Goal: Task Accomplishment & Management: Manage account settings

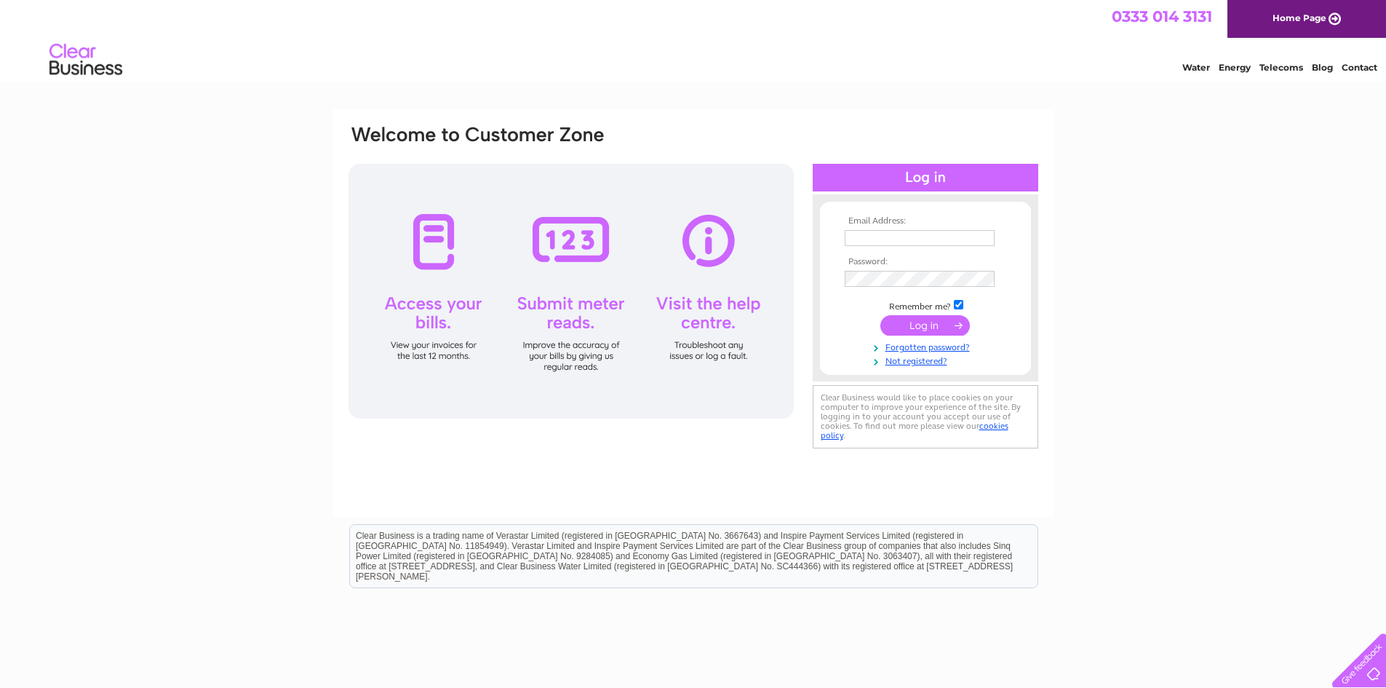
type input "[EMAIL_ADDRESS][DOMAIN_NAME]"
click at [917, 322] on input "submit" at bounding box center [924, 325] width 89 height 20
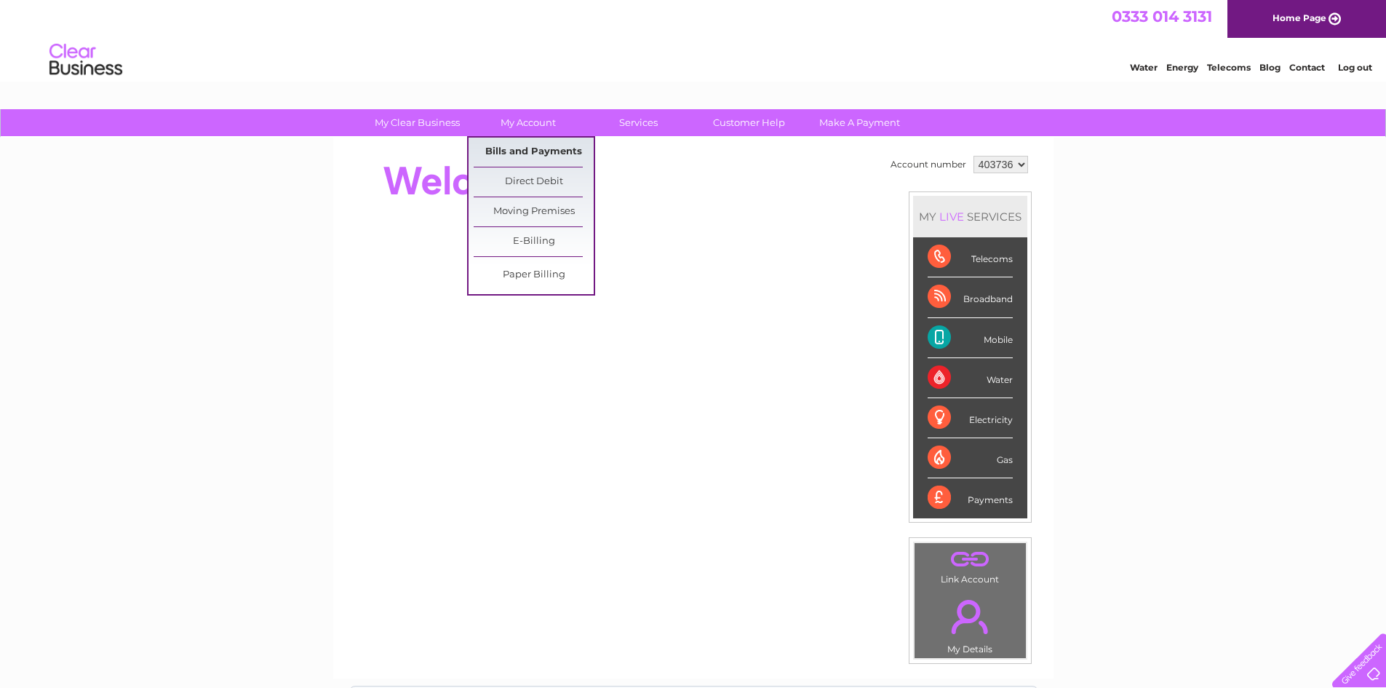
click at [524, 148] on link "Bills and Payments" at bounding box center [534, 152] width 120 height 29
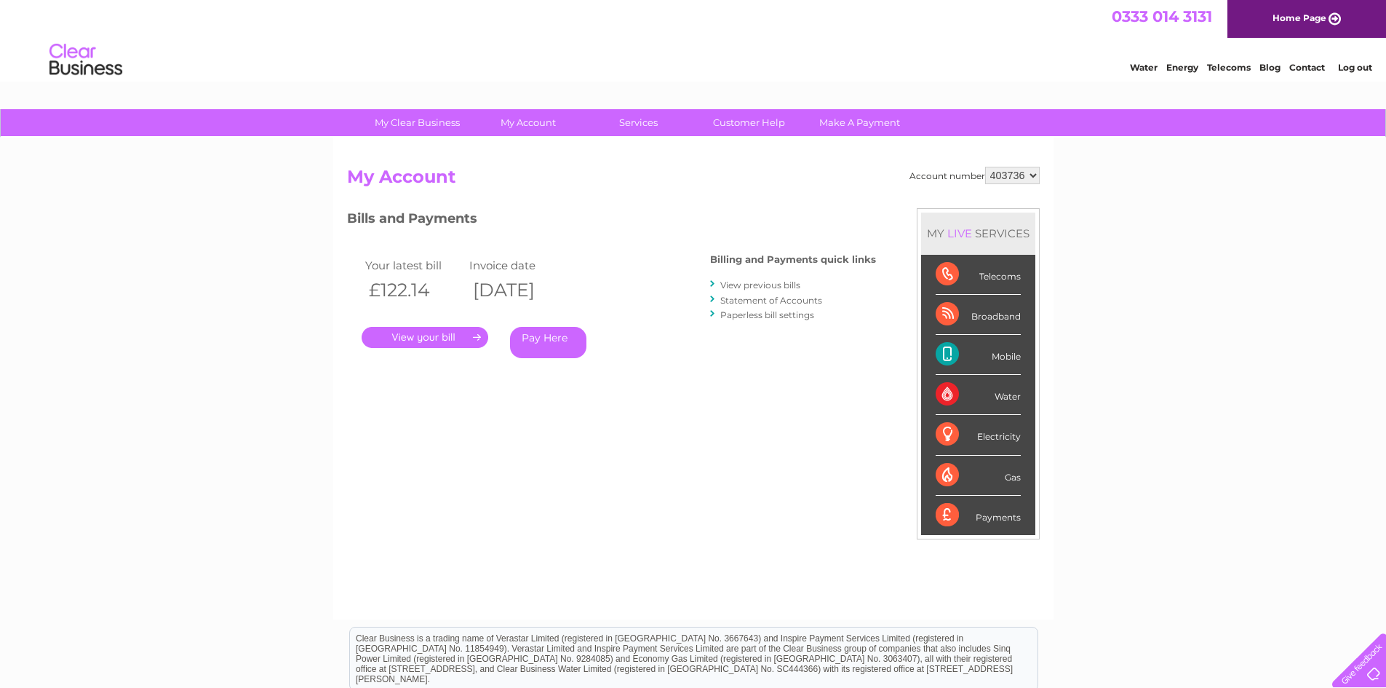
click at [423, 335] on link "." at bounding box center [425, 337] width 127 height 21
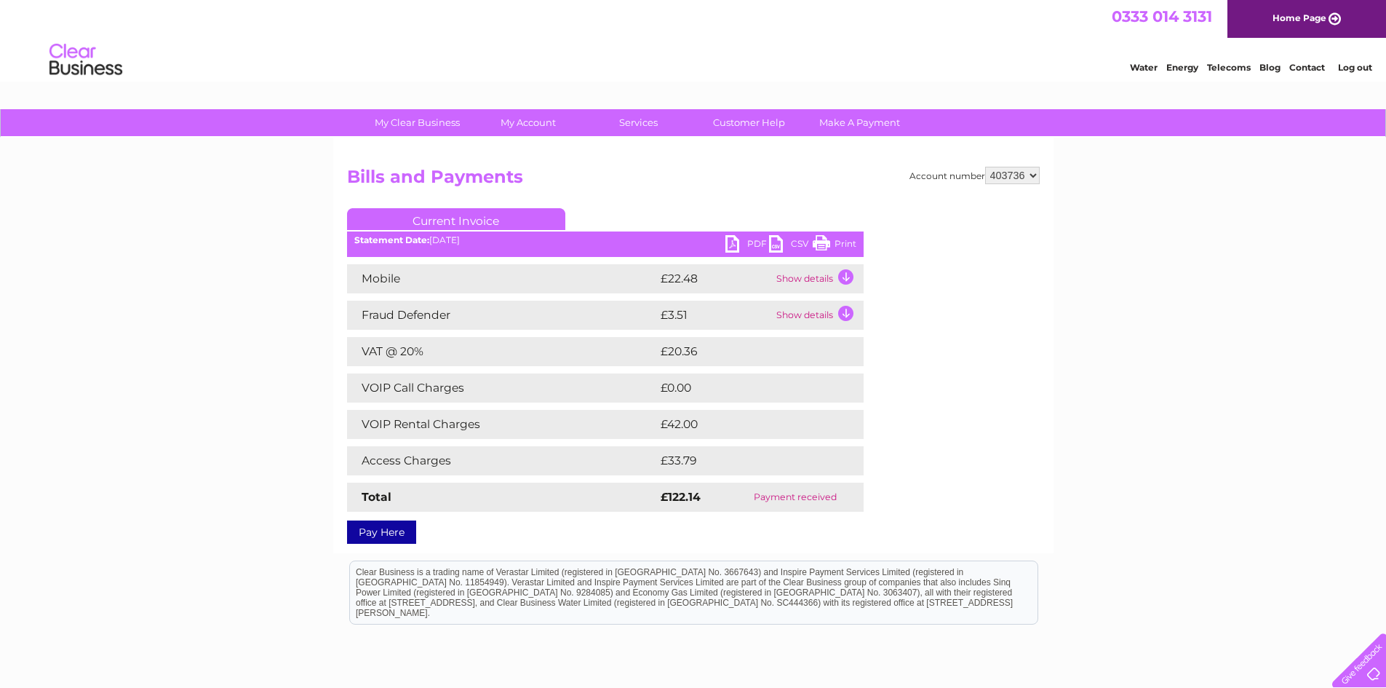
click at [748, 243] on link "PDF" at bounding box center [747, 245] width 44 height 21
